Goal: Task Accomplishment & Management: Use online tool/utility

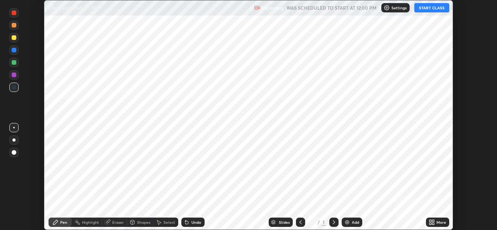
scroll to position [230, 497]
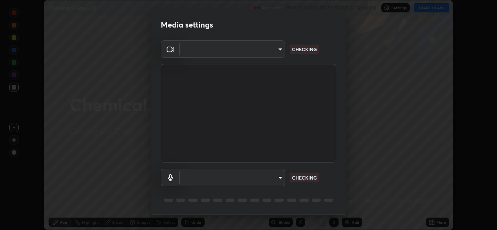
type input "a83bb134842fd6c46cae91b6313aa5efba961fee809e7364c6ef7c36ed00ea69"
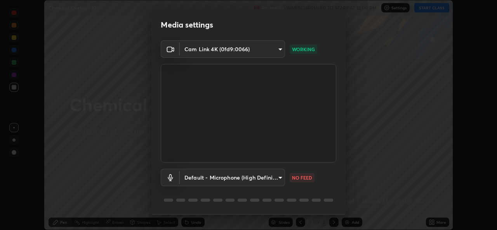
scroll to position [24, 0]
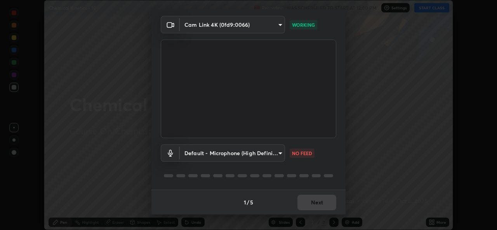
click at [283, 152] on body "Erase all Chemical Kinetics - 10 Recording WAS SCHEDULED TO START AT 12:00 PM S…" at bounding box center [248, 115] width 497 height 230
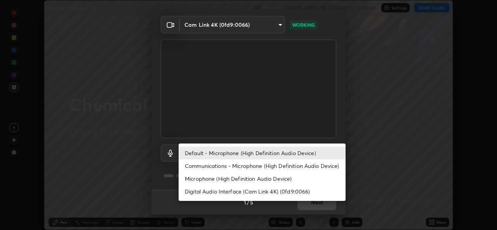
click at [267, 177] on li "Microphone (High Definition Audio Device)" at bounding box center [262, 179] width 167 height 13
type input "1096ec1564036cbcf0e9abd5aaef12808ae7e2dc0601459cd77712751889dd54"
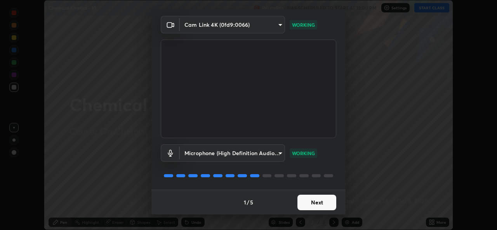
click at [317, 199] on button "Next" at bounding box center [317, 203] width 39 height 16
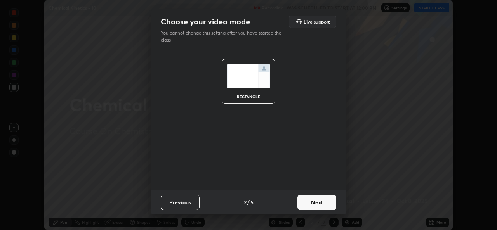
click at [320, 203] on button "Next" at bounding box center [317, 203] width 39 height 16
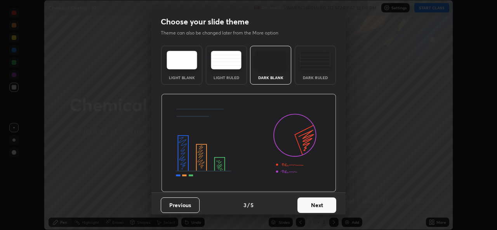
click at [326, 205] on button "Next" at bounding box center [317, 206] width 39 height 16
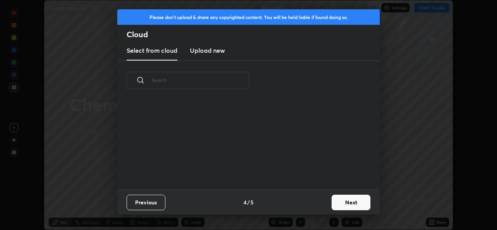
click at [348, 202] on button "Next" at bounding box center [351, 203] width 39 height 16
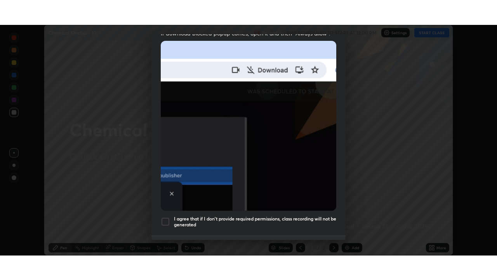
scroll to position [183, 0]
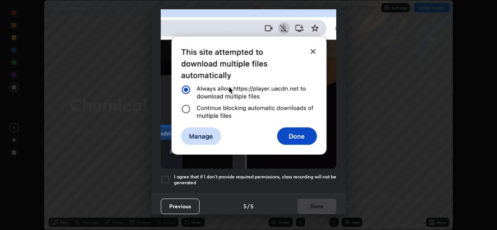
click at [166, 180] on div at bounding box center [165, 179] width 9 height 9
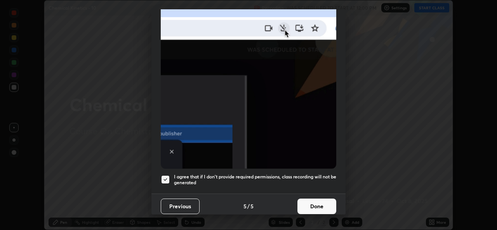
click at [307, 204] on button "Done" at bounding box center [317, 207] width 39 height 16
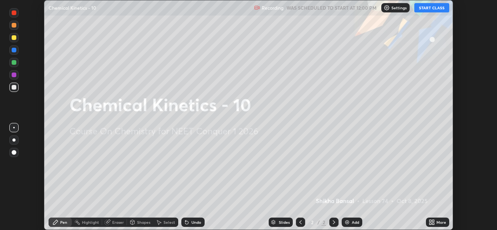
click at [433, 7] on button "START CLASS" at bounding box center [432, 7] width 35 height 9
click at [435, 225] on icon at bounding box center [434, 224] width 2 height 2
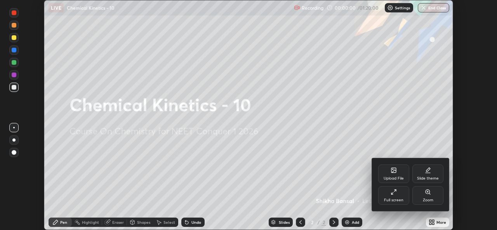
click at [394, 199] on div "Full screen" at bounding box center [393, 201] width 19 height 4
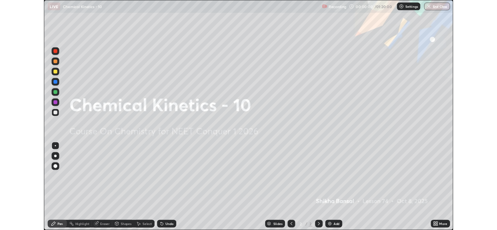
scroll to position [280, 497]
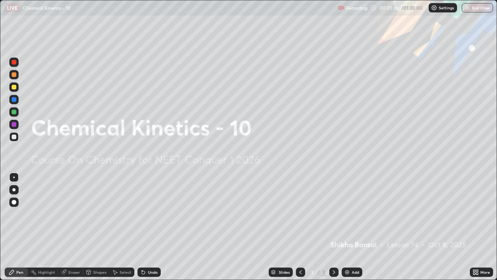
click at [354, 230] on div "Add" at bounding box center [355, 272] width 7 height 4
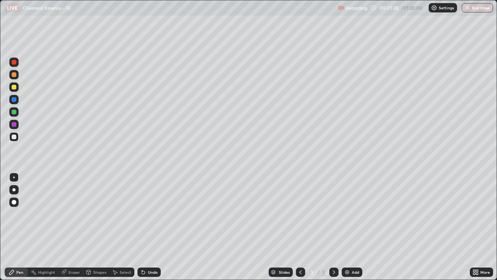
click at [17, 87] on div at bounding box center [13, 86] width 9 height 9
click at [14, 136] on div at bounding box center [14, 136] width 5 height 5
click at [13, 90] on div at bounding box center [13, 86] width 9 height 9
click at [17, 114] on div at bounding box center [13, 111] width 9 height 9
click at [14, 87] on div at bounding box center [14, 87] width 5 height 5
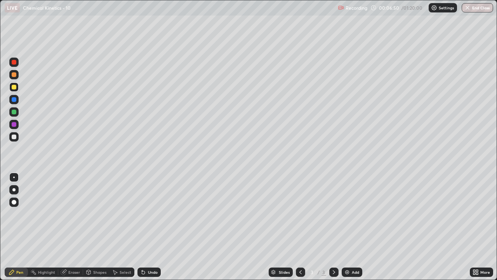
click at [354, 230] on div "Add" at bounding box center [355, 272] width 7 height 4
click at [15, 140] on div at bounding box center [13, 136] width 9 height 9
click at [18, 90] on div at bounding box center [13, 86] width 9 height 9
click at [16, 140] on div at bounding box center [13, 136] width 9 height 9
click at [404, 230] on div "Slides 4 / 4 Add" at bounding box center [315, 272] width 309 height 16
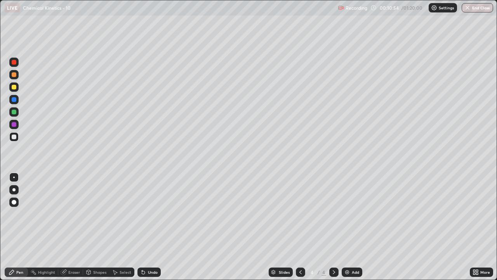
click at [349, 230] on div "Add" at bounding box center [352, 271] width 21 height 9
click at [17, 87] on div at bounding box center [13, 86] width 9 height 9
click at [16, 137] on div at bounding box center [14, 136] width 5 height 5
click at [14, 85] on div at bounding box center [14, 87] width 5 height 5
click at [17, 113] on div at bounding box center [13, 111] width 9 height 9
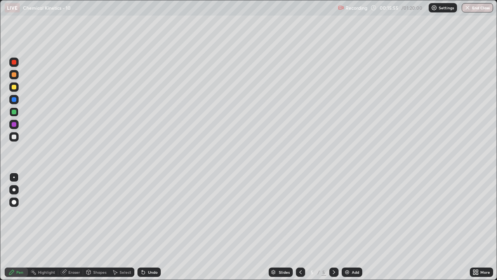
click at [14, 89] on div at bounding box center [14, 87] width 5 height 5
click at [158, 230] on div "Undo" at bounding box center [149, 271] width 23 height 9
click at [153, 230] on div "Undo" at bounding box center [153, 272] width 10 height 4
click at [154, 230] on div "Undo" at bounding box center [153, 272] width 10 height 4
click at [14, 77] on div at bounding box center [13, 74] width 9 height 9
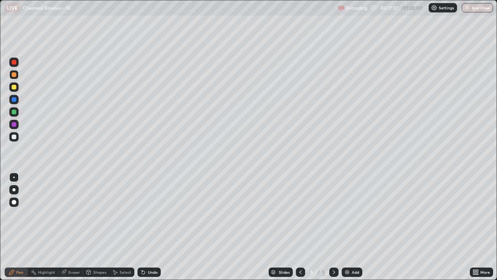
click at [16, 101] on div at bounding box center [14, 99] width 5 height 5
click at [297, 230] on div at bounding box center [300, 271] width 9 height 9
click at [426, 230] on div "Slides 4 / 5 Add" at bounding box center [315, 272] width 309 height 16
click at [425, 230] on div "Slides 4 / 5 Add" at bounding box center [315, 272] width 309 height 16
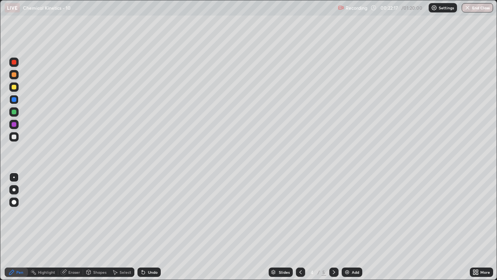
click at [428, 230] on div "Slides 4 / 5 Add" at bounding box center [315, 272] width 309 height 16
click at [333, 230] on icon at bounding box center [334, 272] width 6 height 6
click at [300, 230] on icon at bounding box center [301, 272] width 6 height 6
click at [333, 230] on icon at bounding box center [334, 272] width 6 height 6
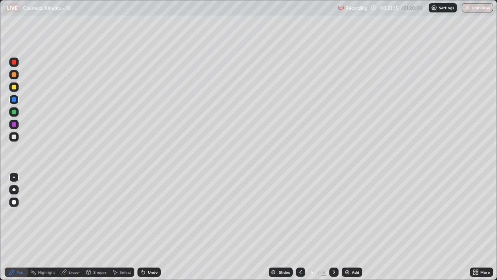
click at [477, 230] on icon at bounding box center [477, 271] width 2 height 2
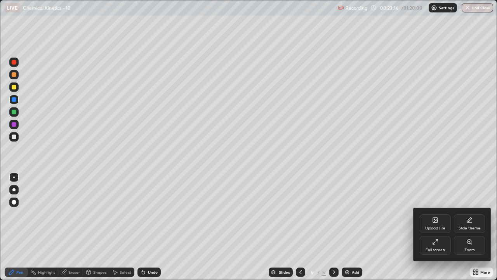
click at [425, 230] on div "Full screen" at bounding box center [435, 245] width 31 height 19
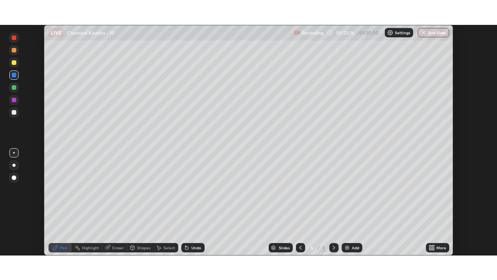
scroll to position [38634, 38367]
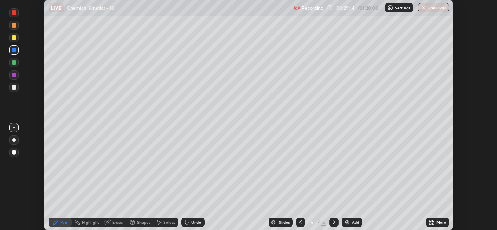
click at [438, 224] on div "More" at bounding box center [442, 223] width 10 height 4
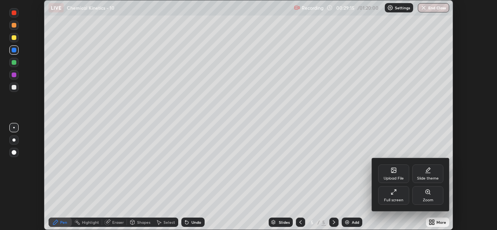
click at [395, 197] on div "Full screen" at bounding box center [394, 196] width 31 height 19
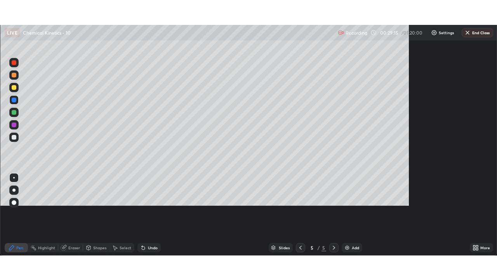
scroll to position [280, 497]
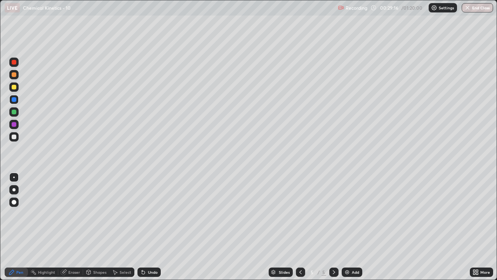
click at [352, 230] on div "Add" at bounding box center [355, 272] width 7 height 4
click at [18, 89] on div at bounding box center [13, 86] width 9 height 9
click at [301, 230] on icon at bounding box center [301, 272] width 6 height 6
click at [352, 230] on div "Add" at bounding box center [355, 272] width 7 height 4
click at [301, 230] on icon at bounding box center [301, 272] width 6 height 6
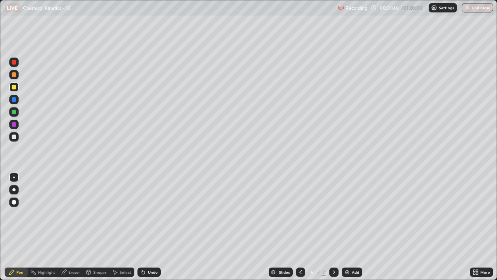
click at [333, 230] on icon at bounding box center [334, 272] width 6 height 6
click at [14, 140] on div at bounding box center [13, 136] width 9 height 9
click at [17, 111] on div at bounding box center [13, 111] width 9 height 9
click at [14, 88] on div at bounding box center [14, 87] width 5 height 5
click at [14, 138] on div at bounding box center [14, 136] width 5 height 5
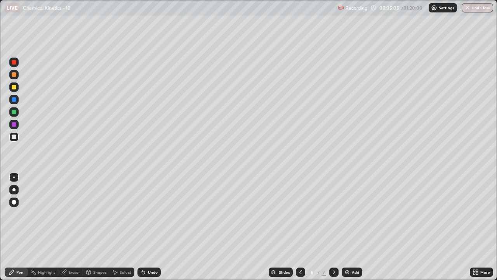
click at [17, 112] on div at bounding box center [13, 111] width 9 height 9
click at [16, 88] on div at bounding box center [14, 87] width 5 height 5
click at [348, 230] on img at bounding box center [347, 272] width 6 height 6
click at [300, 230] on icon at bounding box center [301, 272] width 6 height 6
click at [333, 230] on icon at bounding box center [334, 272] width 6 height 6
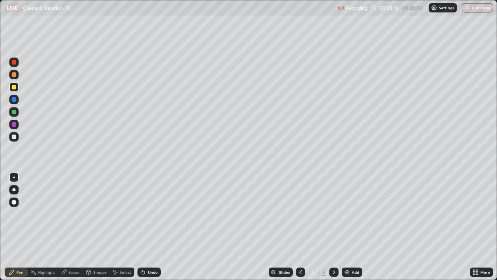
click at [16, 139] on div at bounding box center [13, 136] width 9 height 9
click at [155, 230] on div "Undo" at bounding box center [149, 271] width 23 height 9
click at [158, 230] on div "Undo" at bounding box center [149, 271] width 23 height 9
click at [14, 87] on div at bounding box center [14, 87] width 5 height 5
click at [301, 230] on icon at bounding box center [301, 272] width 6 height 6
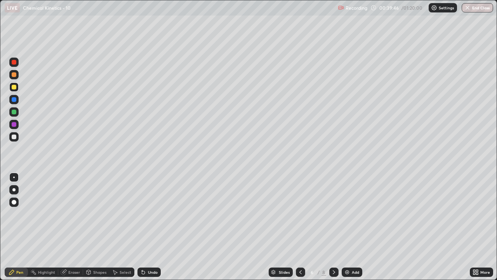
click at [15, 78] on div at bounding box center [13, 74] width 9 height 9
click at [330, 230] on div at bounding box center [334, 271] width 9 height 9
click at [300, 230] on icon at bounding box center [301, 272] width 6 height 6
click at [333, 230] on icon at bounding box center [334, 272] width 6 height 6
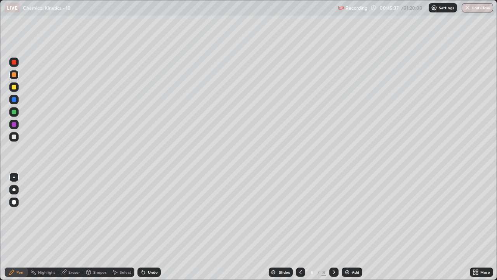
click at [333, 230] on icon at bounding box center [334, 272] width 6 height 6
click at [15, 138] on div at bounding box center [14, 136] width 5 height 5
click at [355, 230] on div "Add" at bounding box center [355, 272] width 7 height 4
click at [14, 86] on div at bounding box center [14, 87] width 5 height 5
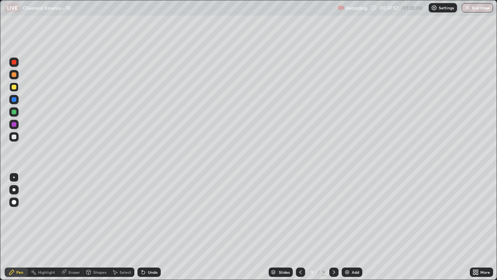
click at [14, 137] on div at bounding box center [14, 136] width 5 height 5
click at [16, 113] on div at bounding box center [13, 111] width 9 height 9
click at [350, 230] on div "Add" at bounding box center [352, 271] width 21 height 9
click at [15, 87] on div at bounding box center [14, 87] width 5 height 5
click at [17, 140] on div at bounding box center [13, 136] width 9 height 9
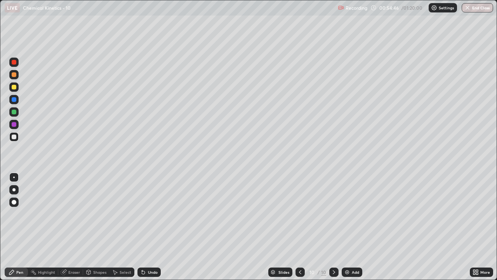
click at [147, 230] on div "Undo" at bounding box center [149, 271] width 23 height 9
click at [16, 73] on div at bounding box center [14, 74] width 5 height 5
click at [150, 230] on div "Undo" at bounding box center [149, 271] width 23 height 9
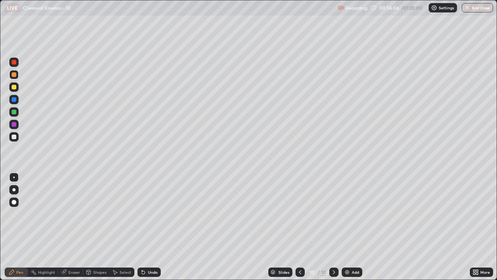
click at [18, 140] on div at bounding box center [13, 136] width 9 height 9
click at [350, 230] on div "Add" at bounding box center [352, 271] width 21 height 9
click at [300, 230] on icon at bounding box center [301, 272] width 6 height 6
click at [333, 230] on icon at bounding box center [334, 272] width 2 height 4
click at [301, 230] on icon at bounding box center [301, 272] width 6 height 6
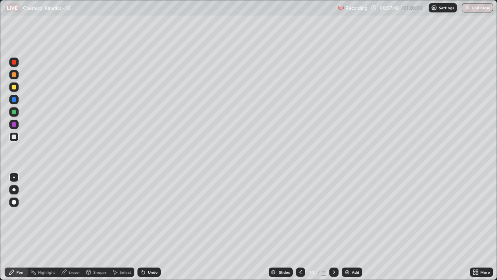
click at [333, 230] on icon at bounding box center [334, 272] width 6 height 6
click at [17, 111] on div at bounding box center [13, 111] width 9 height 9
click at [300, 230] on icon at bounding box center [301, 272] width 6 height 6
click at [333, 230] on icon at bounding box center [334, 272] width 6 height 6
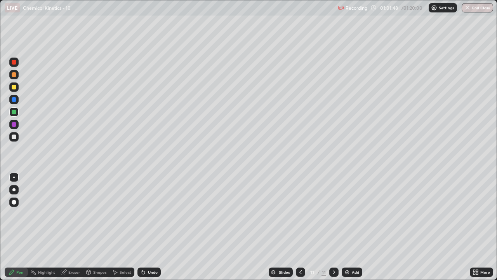
click at [299, 230] on icon at bounding box center [301, 272] width 6 height 6
click at [16, 88] on div at bounding box center [14, 87] width 5 height 5
click at [334, 230] on icon at bounding box center [334, 272] width 6 height 6
click at [356, 230] on div "Add" at bounding box center [355, 272] width 7 height 4
click at [15, 138] on div at bounding box center [14, 136] width 5 height 5
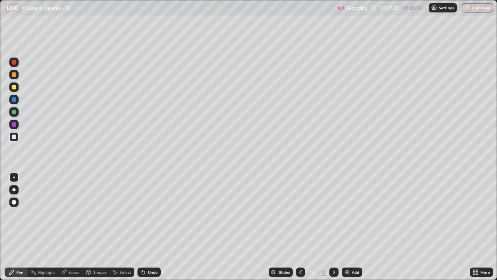
click at [15, 112] on div at bounding box center [14, 112] width 5 height 5
click at [73, 230] on div "Eraser" at bounding box center [74, 272] width 12 height 4
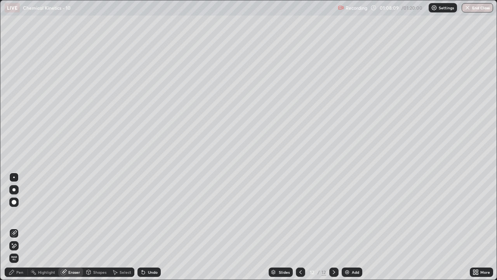
click at [15, 230] on div "Pen" at bounding box center [16, 271] width 23 height 9
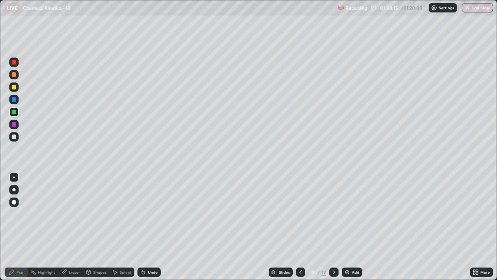
click at [72, 230] on div "Eraser" at bounding box center [74, 272] width 12 height 4
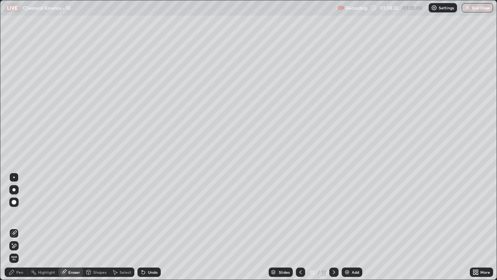
click at [19, 230] on div "Pen" at bounding box center [19, 272] width 7 height 4
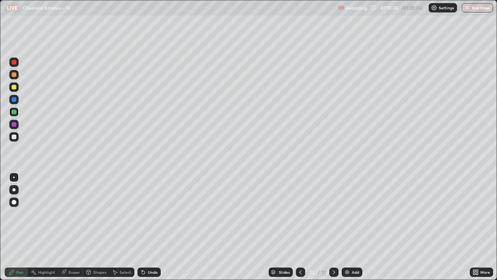
click at [358, 230] on div "Add" at bounding box center [355, 272] width 7 height 4
click at [15, 136] on div at bounding box center [14, 136] width 5 height 5
click at [476, 7] on button "End Class" at bounding box center [478, 7] width 31 height 9
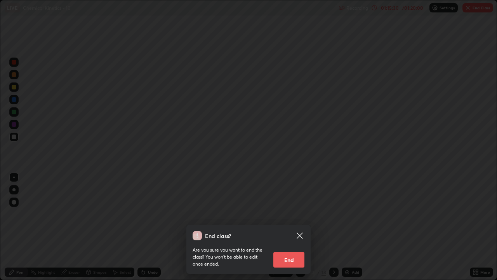
click at [285, 230] on button "End" at bounding box center [289, 260] width 31 height 16
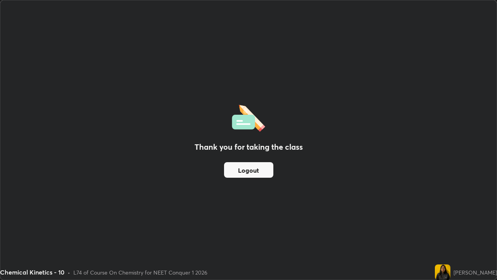
click at [244, 167] on button "Logout" at bounding box center [248, 170] width 49 height 16
click at [241, 166] on button "Logout" at bounding box center [248, 170] width 49 height 16
